Goal: Navigation & Orientation: Find specific page/section

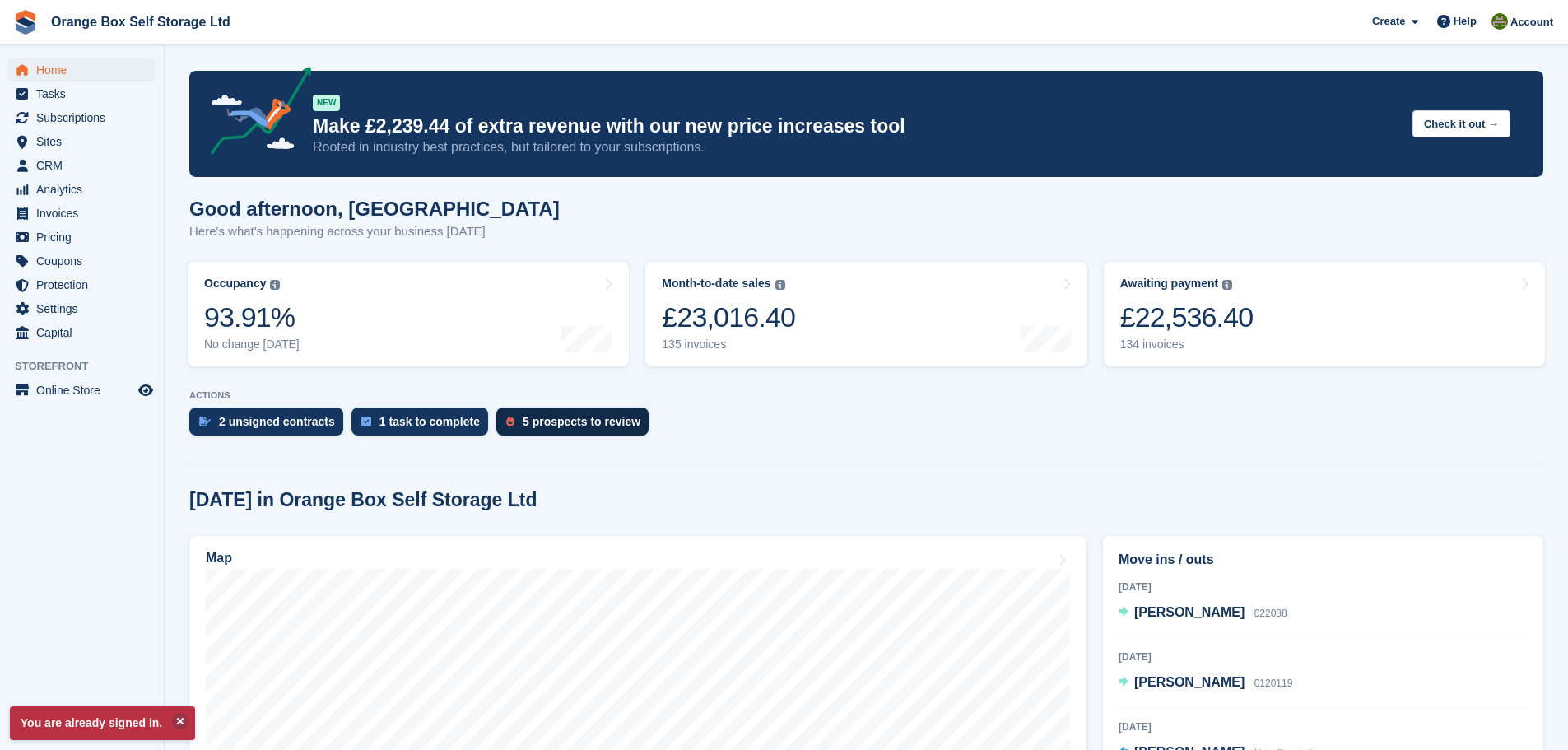
click at [577, 415] on div "5 prospects to review" at bounding box center [582, 421] width 118 height 13
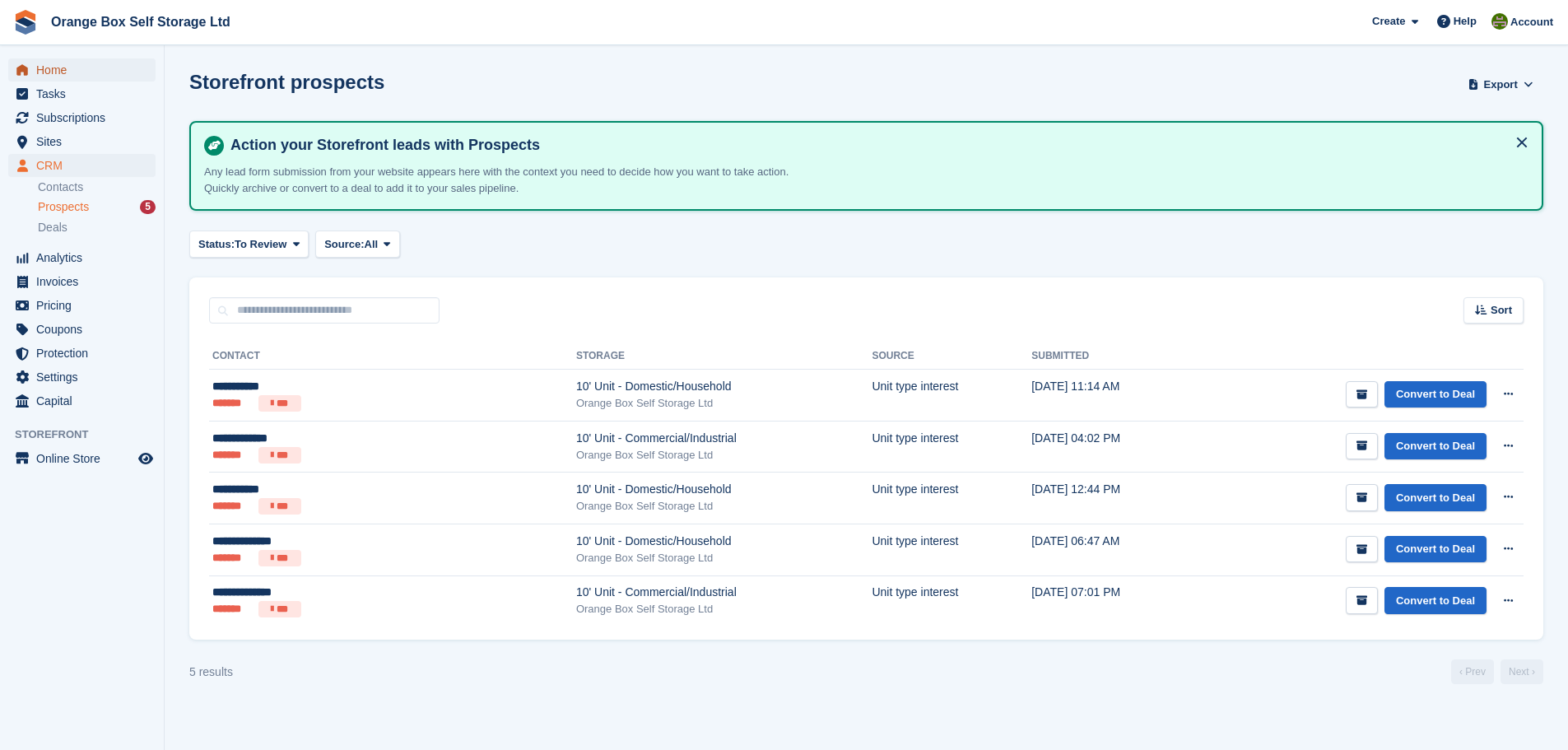
click at [83, 73] on span "Home" at bounding box center [85, 70] width 98 height 23
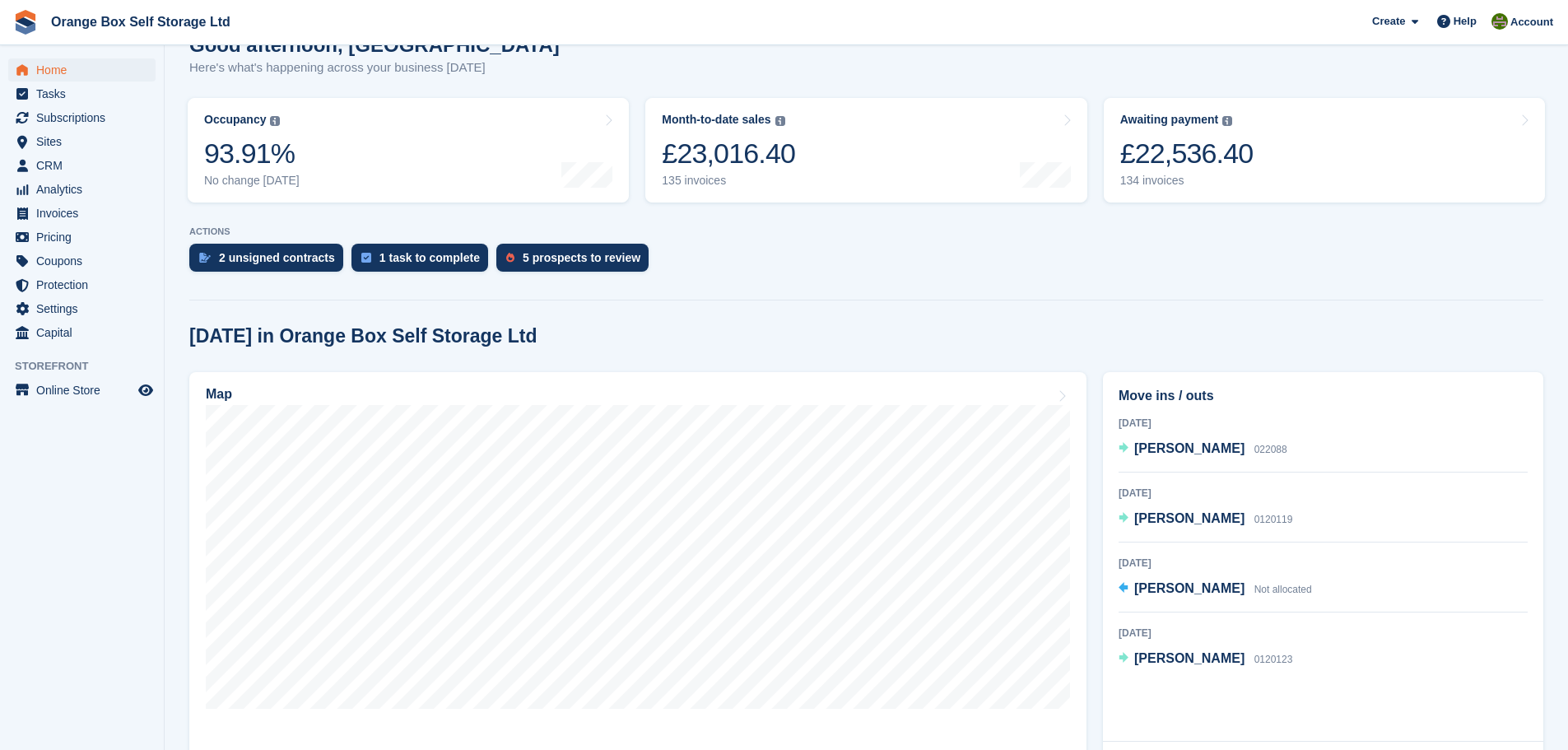
scroll to position [165, 0]
click at [286, 247] on div "2 unsigned contracts" at bounding box center [266, 256] width 153 height 28
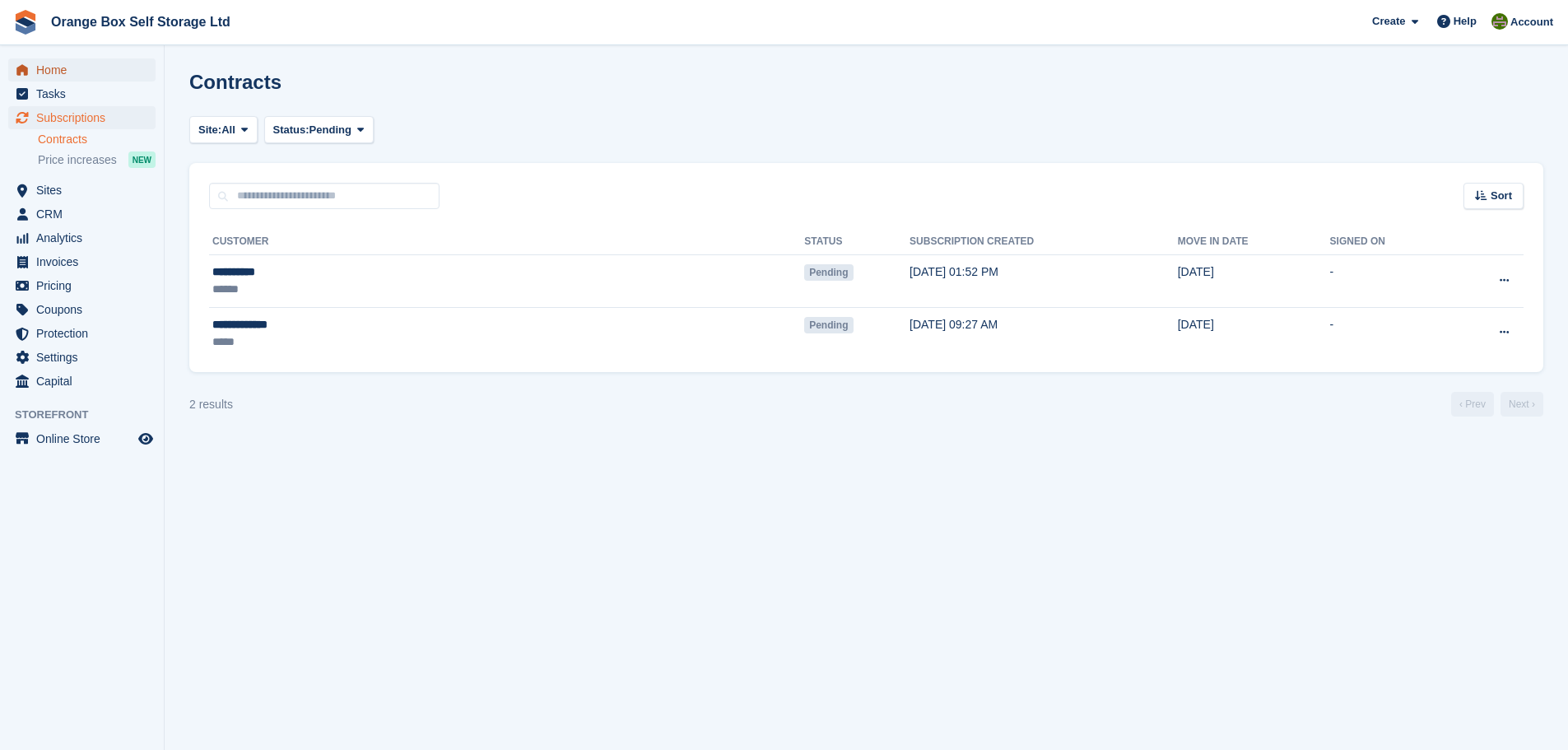
click at [105, 78] on span "Home" at bounding box center [85, 70] width 98 height 23
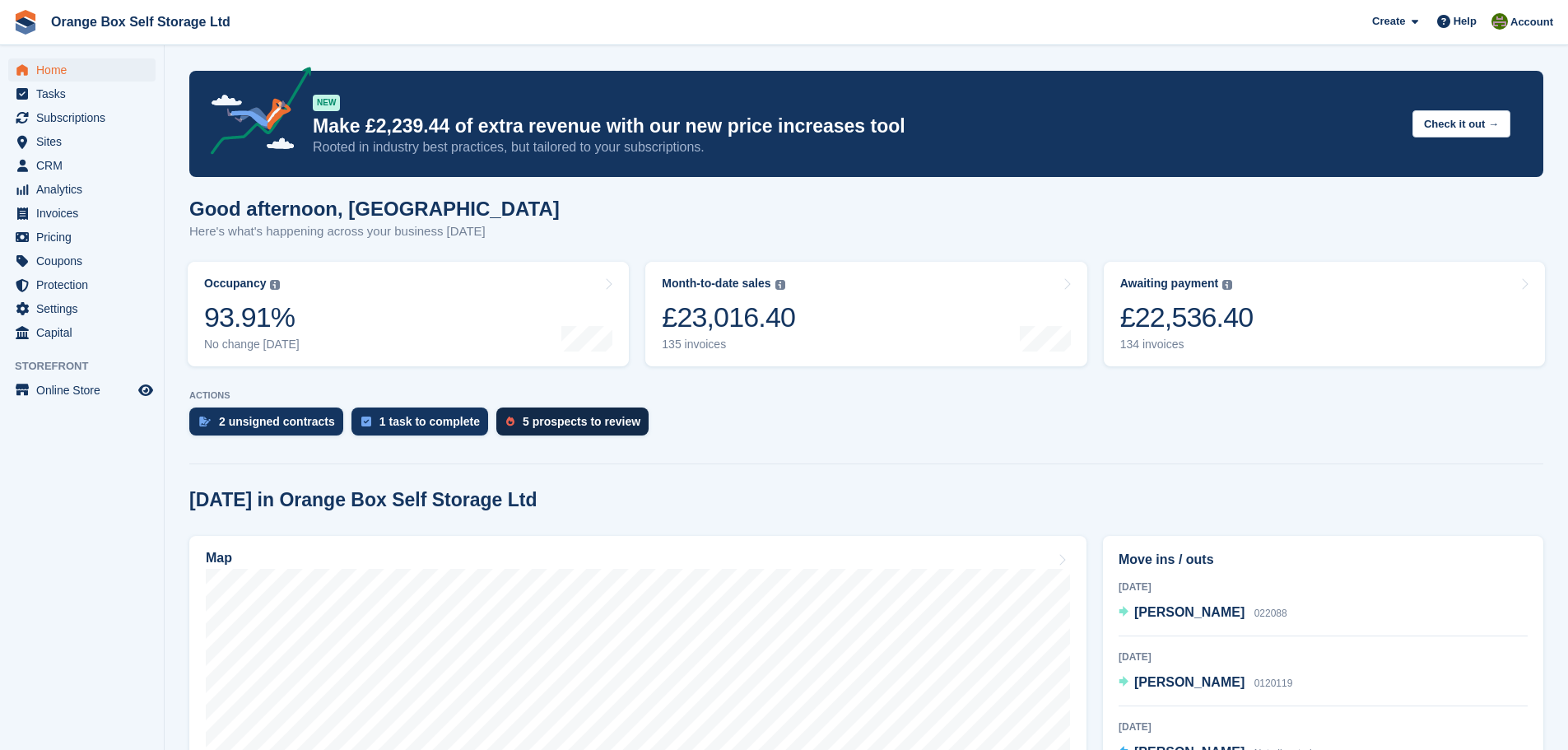
click at [540, 415] on div "5 prospects to review" at bounding box center [582, 421] width 118 height 13
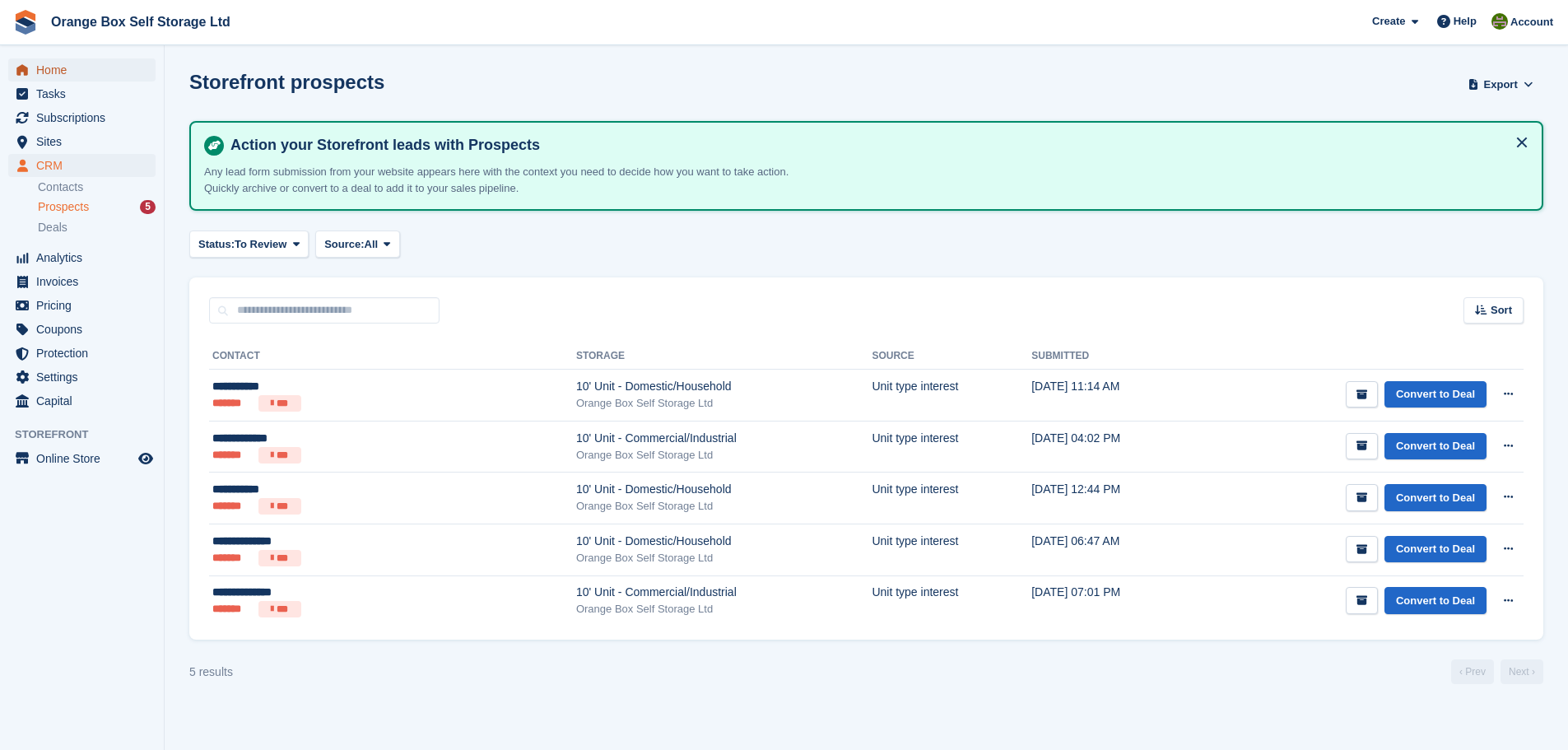
click at [103, 68] on span "Home" at bounding box center [85, 70] width 98 height 23
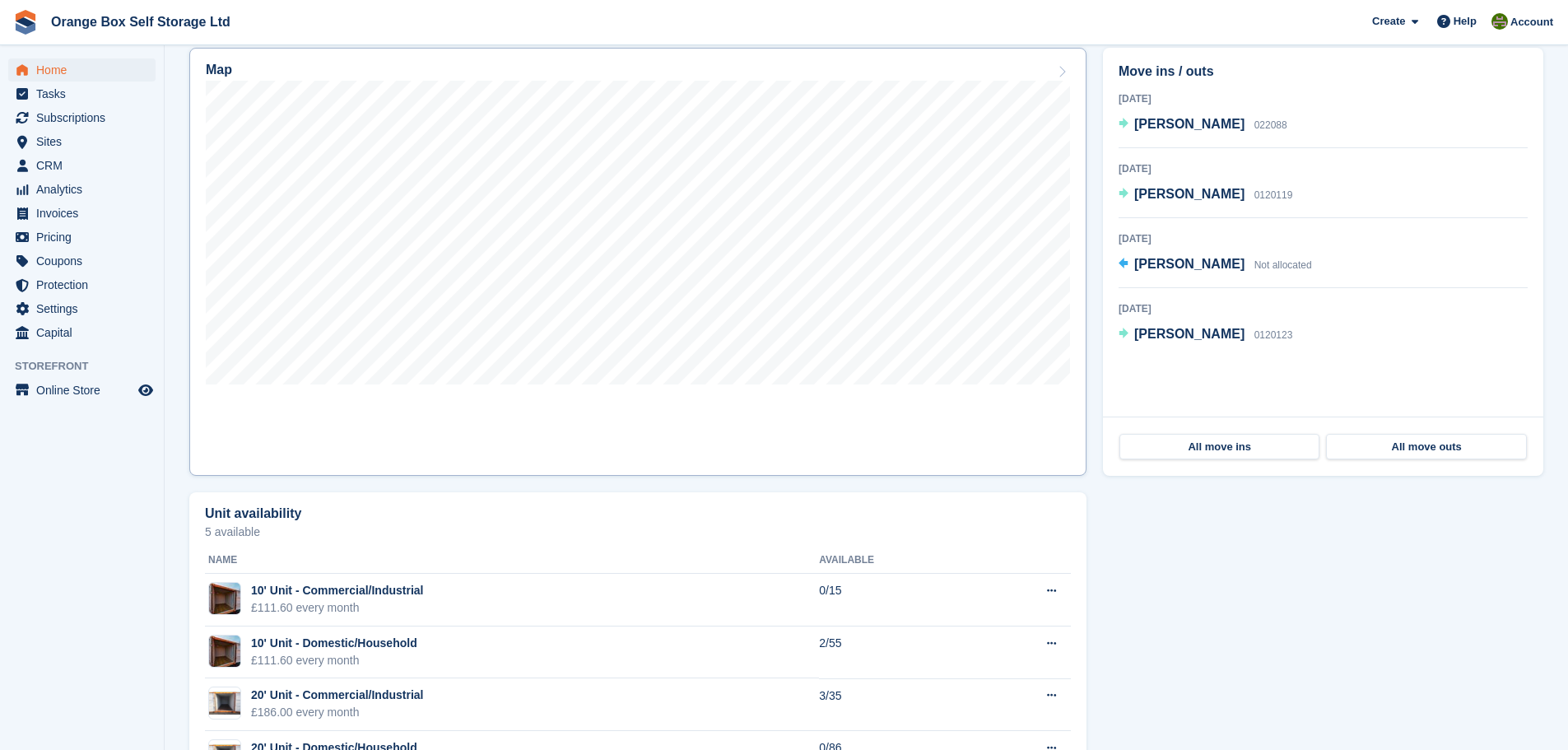
scroll to position [559, 0]
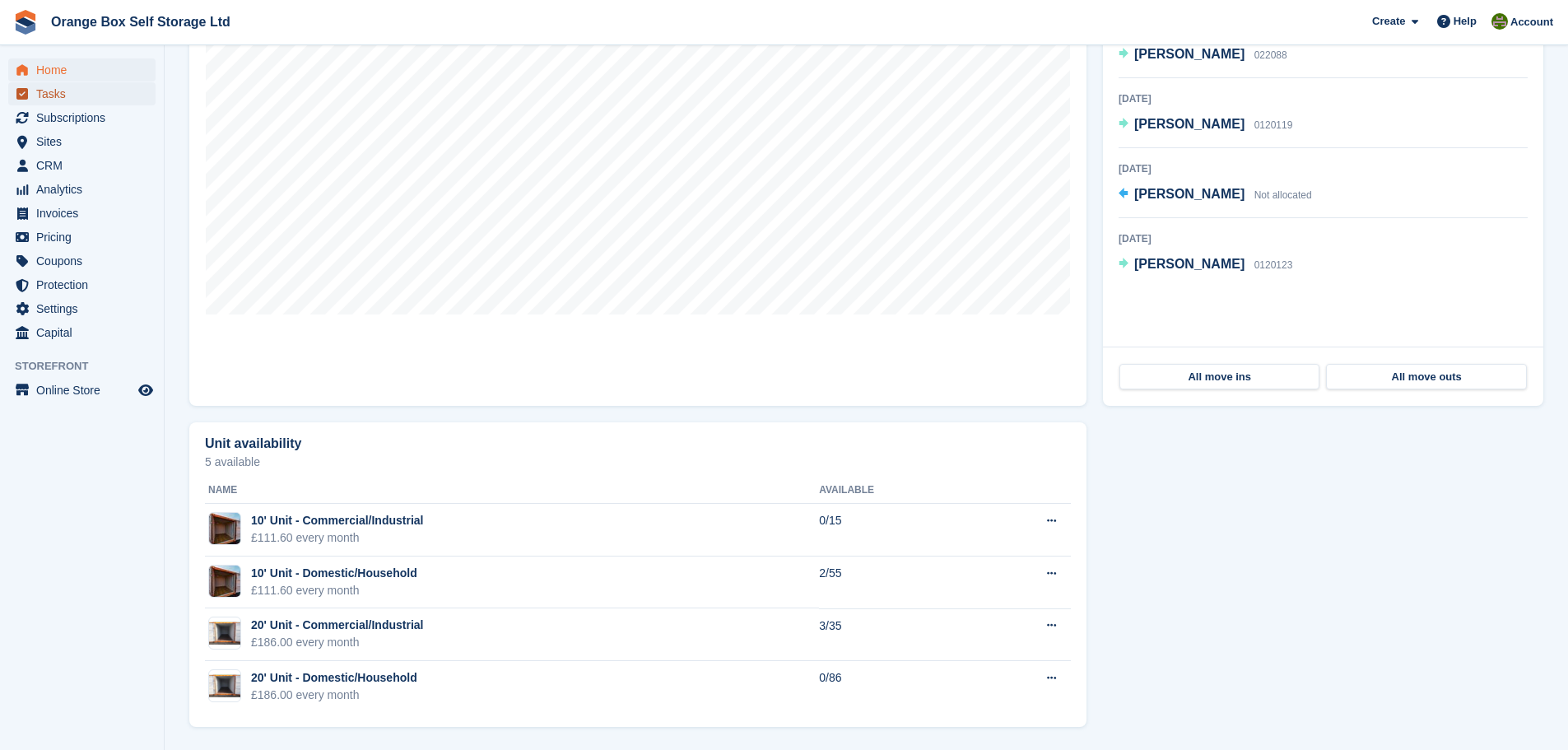
click at [59, 89] on span "Tasks" at bounding box center [85, 94] width 98 height 23
